Goal: Task Accomplishment & Management: Complete application form

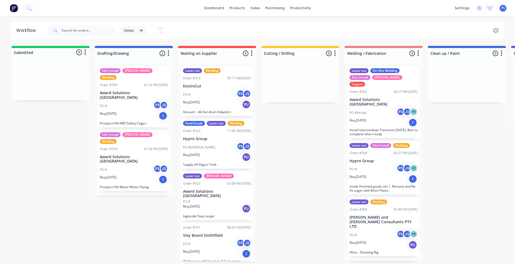
scroll to position [1, 4]
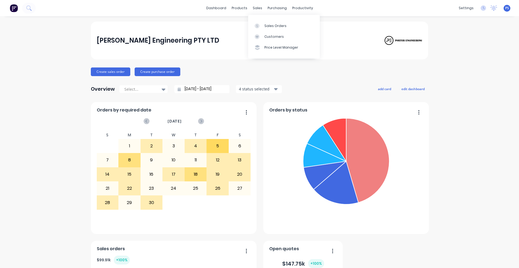
click at [266, 18] on div "Sales Orders Customers Price Level Manager" at bounding box center [284, 36] width 72 height 43
click at [74, 63] on div "[PERSON_NAME] Engineering PTY LTD Create sales order Create purchase order Over…" at bounding box center [259, 197] width 519 height 351
click at [108, 69] on button "Create sales order" at bounding box center [110, 72] width 39 height 9
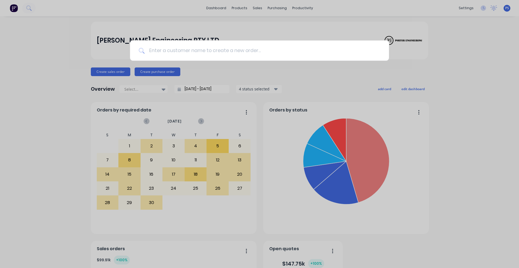
drag, startPoint x: 189, startPoint y: 45, endPoint x: 188, endPoint y: 50, distance: 5.7
click at [189, 47] on input at bounding box center [263, 51] width 236 height 20
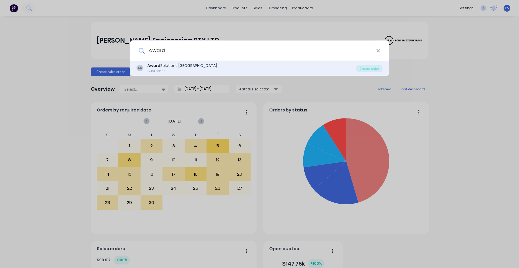
type input "award"
click at [179, 70] on div "Customer" at bounding box center [181, 71] width 69 height 5
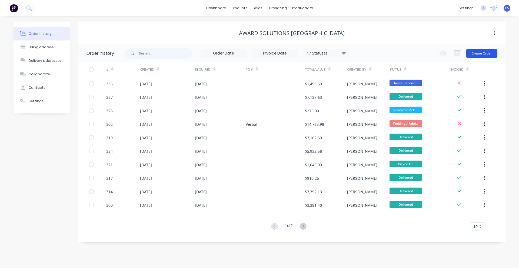
click at [488, 52] on button "Create Order" at bounding box center [481, 53] width 31 height 9
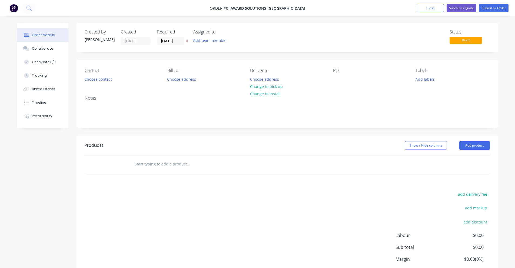
click at [107, 73] on div "Contact" at bounding box center [122, 70] width 74 height 5
click at [107, 78] on button "Choose contact" at bounding box center [97, 78] width 33 height 7
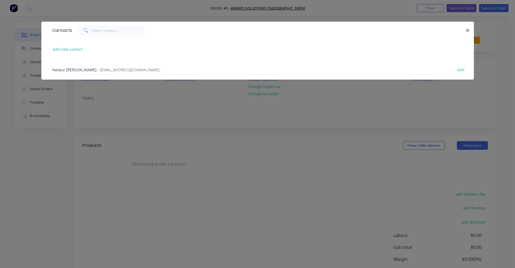
click at [110, 60] on div "Harpur [PERSON_NAME] - [EMAIL_ADDRESS][DOMAIN_NAME] - edit" at bounding box center [257, 69] width 416 height 20
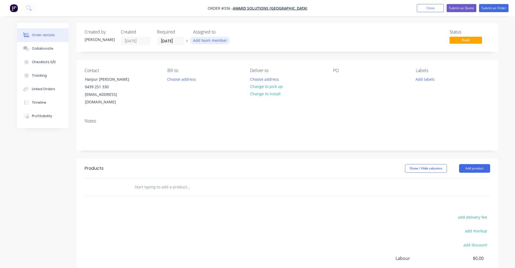
click at [209, 38] on button "Add team member" at bounding box center [210, 40] width 40 height 7
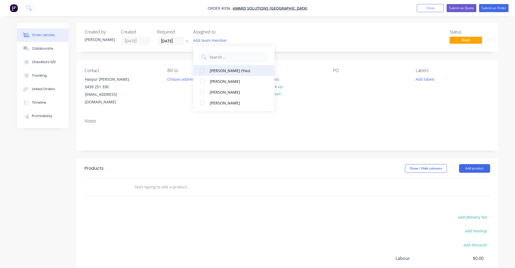
click at [215, 74] on button "[PERSON_NAME] (You)" at bounding box center [233, 70] width 81 height 11
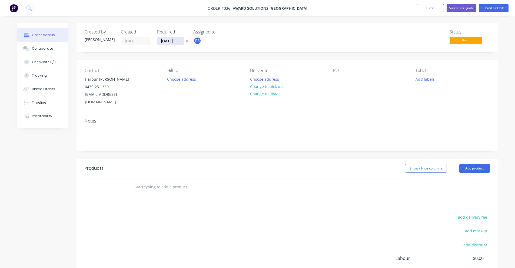
click at [167, 43] on input "[DATE]" at bounding box center [170, 41] width 26 height 8
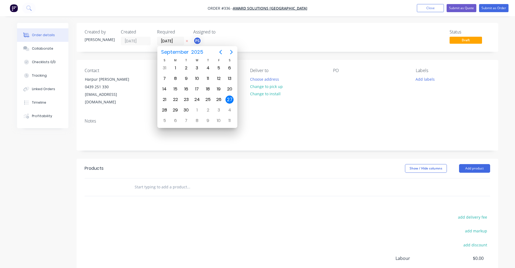
click at [227, 101] on div "27" at bounding box center [229, 100] width 8 height 8
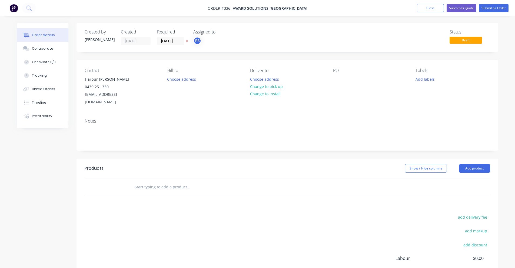
click at [247, 40] on div "Status Draft" at bounding box center [368, 37] width 243 height 16
click at [189, 80] on button "Choose address" at bounding box center [181, 78] width 35 height 7
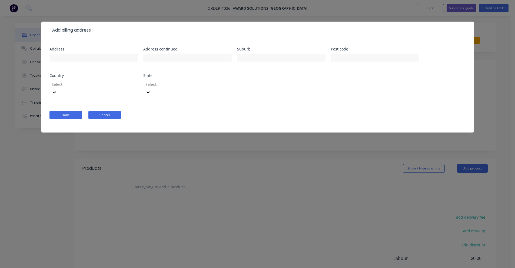
click at [108, 111] on button "Cancel" at bounding box center [104, 115] width 32 height 8
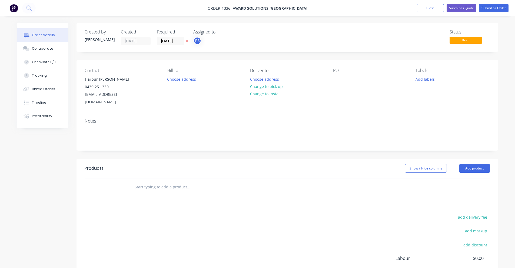
click at [277, 56] on div "Created by [PERSON_NAME] Created [DATE] Required [DATE] Assigned to PS Status D…" at bounding box center [286, 174] width 421 height 303
click at [268, 88] on button "Change to pick up" at bounding box center [266, 86] width 38 height 7
click at [123, 169] on header "Products Show / Hide columns Add product" at bounding box center [286, 168] width 421 height 19
click at [129, 179] on div at bounding box center [225, 188] width 194 height 18
click at [134, 182] on div at bounding box center [211, 187] width 162 height 11
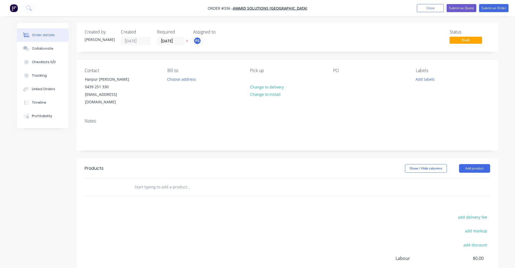
click at [146, 182] on input "text" at bounding box center [188, 187] width 108 height 11
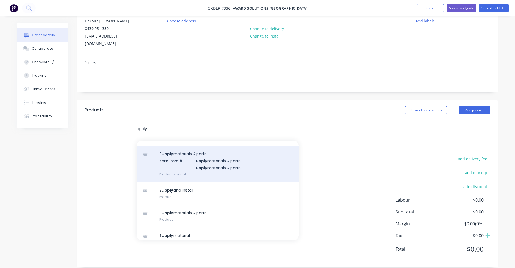
scroll to position [58, 0]
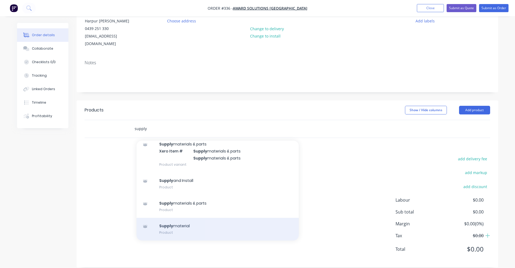
type input "supply"
click at [176, 233] on div "Supply material Product" at bounding box center [217, 229] width 162 height 23
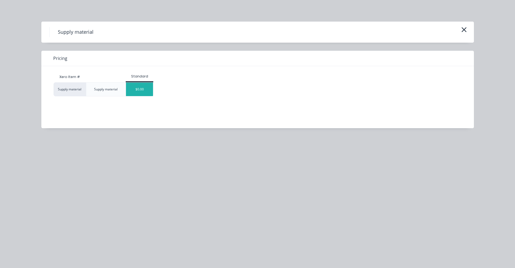
click at [138, 84] on div "$0.00" at bounding box center [139, 90] width 27 height 14
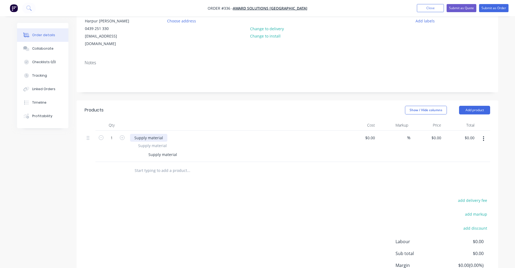
click at [146, 134] on div "Supply material" at bounding box center [148, 138] width 37 height 8
click at [156, 151] on div "Supply material" at bounding box center [162, 155] width 33 height 8
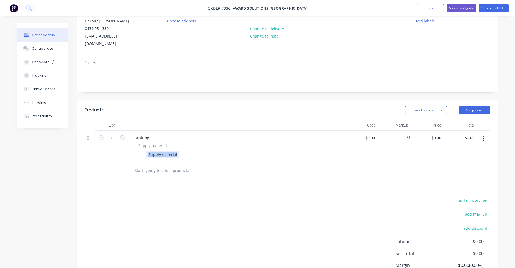
click at [156, 151] on div "Supply material" at bounding box center [162, 155] width 33 height 8
click at [205, 151] on div "Drafting Works for Prospect, Thorneligh Pipe work and" at bounding box center [197, 155] width 103 height 8
click at [206, 151] on div "Drafting Works for Prospect, Thorneligh Pipe work and" at bounding box center [197, 155] width 103 height 8
drag, startPoint x: 206, startPoint y: 146, endPoint x: 209, endPoint y: 165, distance: 19.7
click at [202, 177] on div "Products Show / Hide columns Add product Qty Cost Markup Price Total 1 Drafting…" at bounding box center [286, 204] width 421 height 209
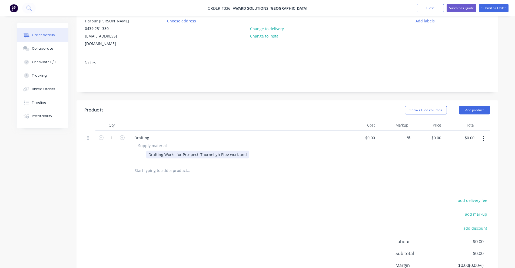
click at [212, 151] on div "Drafting Works for Prospect, Thorneligh Pipe work and" at bounding box center [197, 155] width 103 height 8
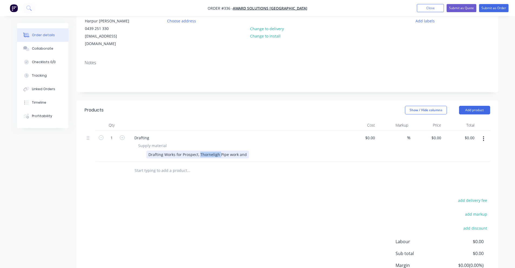
click at [212, 151] on div "Drafting Works for Prospect, Thorneligh Pipe work and" at bounding box center [197, 155] width 103 height 8
click at [205, 151] on div "Drafting Works for Prospect, Thorneligh Pipe work and" at bounding box center [197, 155] width 103 height 8
click at [212, 151] on div "Drafting Works for Prospect, Thorneligh Pipe work and" at bounding box center [197, 155] width 103 height 8
click at [213, 151] on div "Drafting Works for Prospect, Thorneligh Pipe work and" at bounding box center [197, 155] width 103 height 8
click at [244, 151] on div "Drafting Works for [GEOGRAPHIC_DATA], [PERSON_NAME] work and" at bounding box center [209, 155] width 126 height 8
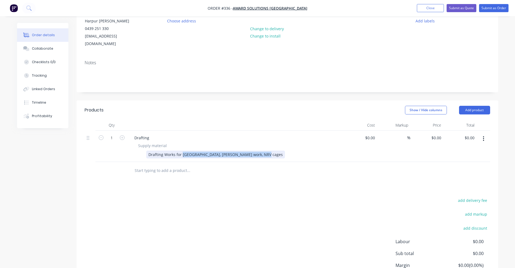
drag, startPoint x: 181, startPoint y: 146, endPoint x: 270, endPoint y: 150, distance: 89.2
click at [270, 151] on div "Drafting Works for [GEOGRAPHIC_DATA], [PERSON_NAME] work, NRV cages" at bounding box center [235, 155] width 198 height 8
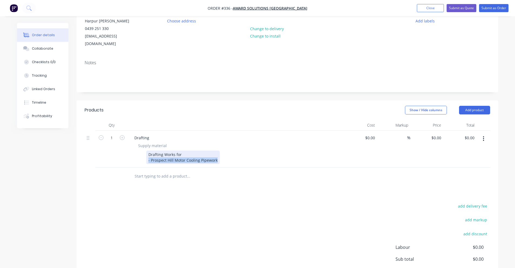
copy div "- Prospect Hill Motor Cooling Pipework"
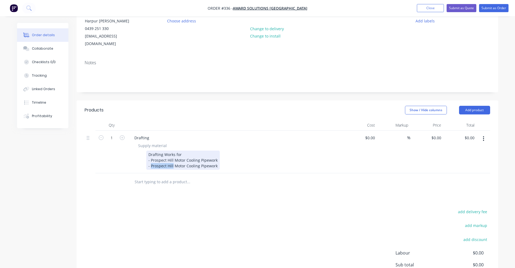
drag, startPoint x: 172, startPoint y: 157, endPoint x: 150, endPoint y: 158, distance: 21.9
click at [150, 158] on div "Drafting Works for - Prospect Hill Motor Cooling Pipework - Prospect Hill Motor…" at bounding box center [182, 160] width 73 height 19
drag, startPoint x: 158, startPoint y: 155, endPoint x: 157, endPoint y: 159, distance: 4.4
drag, startPoint x: 157, startPoint y: 159, endPoint x: 210, endPoint y: 160, distance: 52.7
click at [210, 160] on div "Drafting Works for - Prospect Hill Motor Cooling Pipework - Thornleigh Motor Co…" at bounding box center [182, 160] width 73 height 19
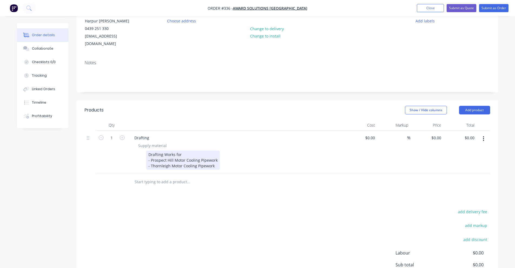
click at [213, 159] on div "Drafting Works for - Prospect Hill Motor Cooling Pipework - Thornleigh Motor Co…" at bounding box center [182, 160] width 73 height 19
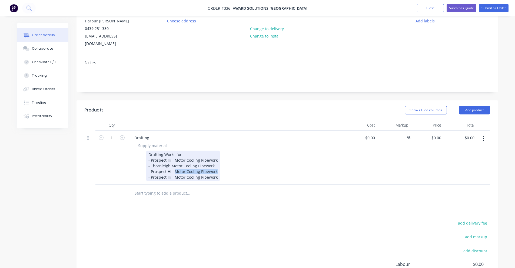
drag, startPoint x: 216, startPoint y: 166, endPoint x: 174, endPoint y: 164, distance: 42.4
click at [174, 164] on div "Drafting Works for - Prospect Hill Motor Cooling Pipework - Thornleigh Motor Co…" at bounding box center [182, 166] width 73 height 31
drag, startPoint x: 150, startPoint y: 169, endPoint x: 236, endPoint y: 173, distance: 85.7
click at [236, 173] on div "Drafting Works for - Prospect Hill Motor Cooling Pipework - Thornleigh Motor Co…" at bounding box center [235, 166] width 198 height 31
click at [185, 169] on div "Drafting Works for - Prospect Hill Motor Cooling Pipework - Thornleigh Motor Co…" at bounding box center [182, 166] width 73 height 31
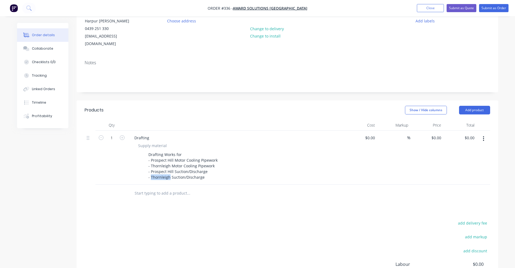
drag, startPoint x: 162, startPoint y: 172, endPoint x: 175, endPoint y: 216, distance: 45.0
click at [166, 224] on div "add delivery fee add markup add discount Labour $0.00 Sub total $0.00 Margin $0…" at bounding box center [287, 272] width 405 height 104
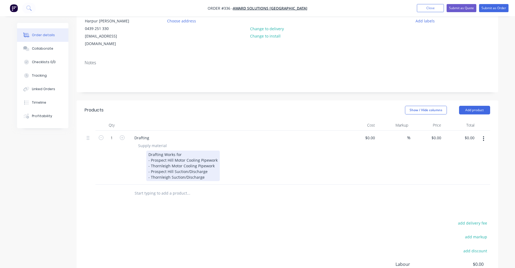
click at [204, 170] on div "Drafting Works for - Prospect Hill Motor Cooling Pipework - Thornleigh Motor Co…" at bounding box center [182, 166] width 73 height 31
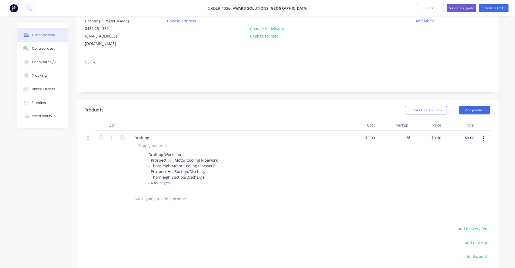
click at [366, 131] on div at bounding box center [360, 161] width 33 height 60
type input "$3,500.00"
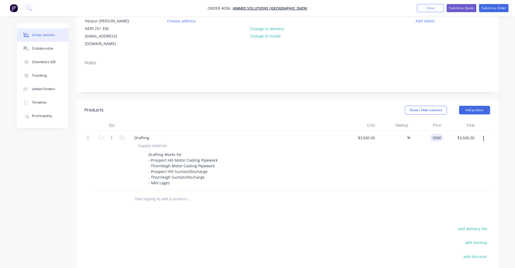
type input "5000"
type input "42.86"
type input "$5,000.00"
click at [345, 215] on div "Products Show / Hide columns Add product Qty Cost Markup Price Total 1 Drafting…" at bounding box center [286, 218] width 421 height 237
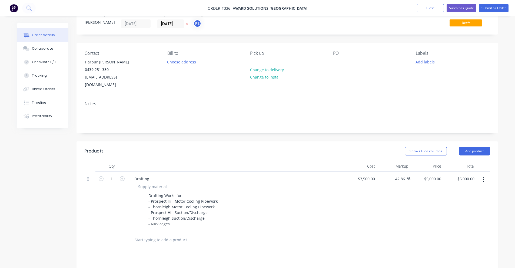
scroll to position [0, 0]
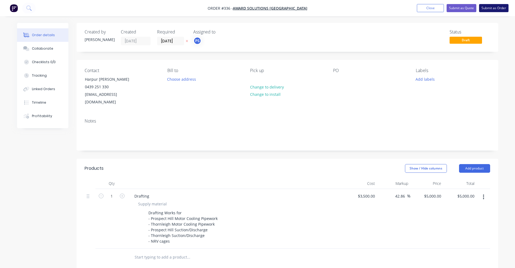
click at [489, 8] on button "Submit as Order" at bounding box center [493, 8] width 29 height 8
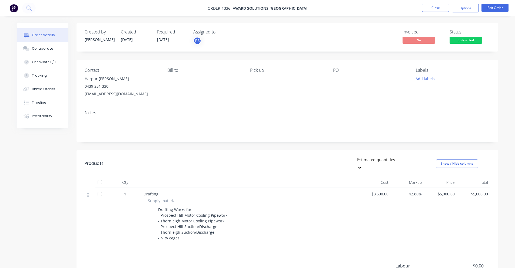
click at [471, 12] on nav "Order #336 - Award Solutions [GEOGRAPHIC_DATA] Close Options Edit Order" at bounding box center [257, 8] width 515 height 16
click at [471, 11] on button "Options" at bounding box center [464, 8] width 27 height 9
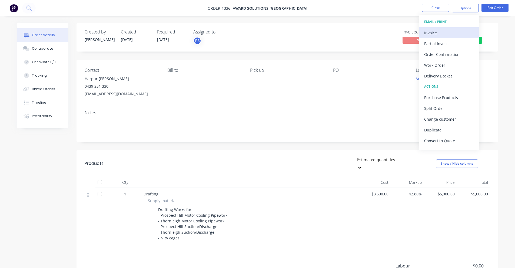
click at [455, 34] on div "Invoice" at bounding box center [449, 33] width 50 height 8
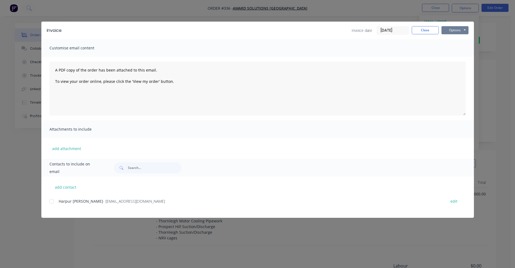
click at [448, 33] on button "Options" at bounding box center [454, 30] width 27 height 8
click at [447, 39] on button "Preview" at bounding box center [458, 39] width 35 height 9
click at [50, 203] on div at bounding box center [51, 201] width 11 height 11
click at [460, 29] on button "Options" at bounding box center [454, 30] width 27 height 8
click at [459, 57] on button "Email" at bounding box center [458, 57] width 35 height 9
